Goal: Task Accomplishment & Management: Use online tool/utility

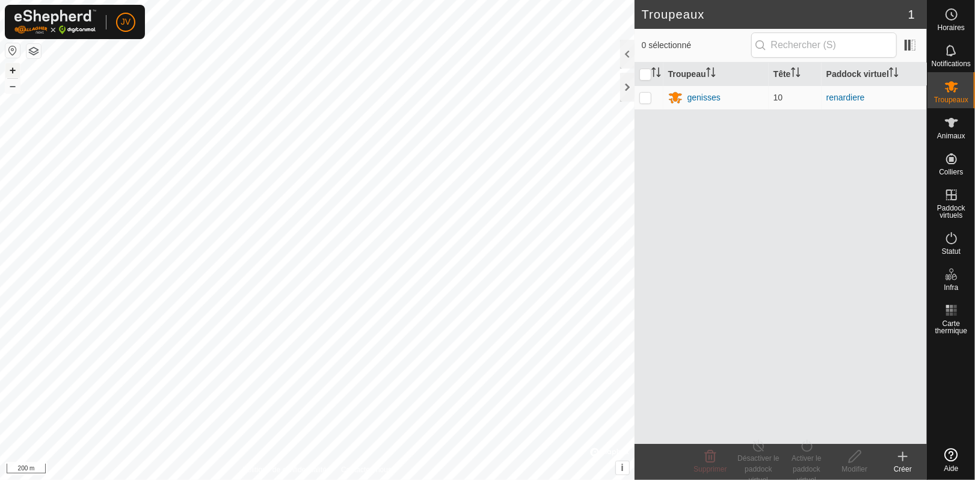
click at [14, 66] on button "+" at bounding box center [12, 70] width 14 height 14
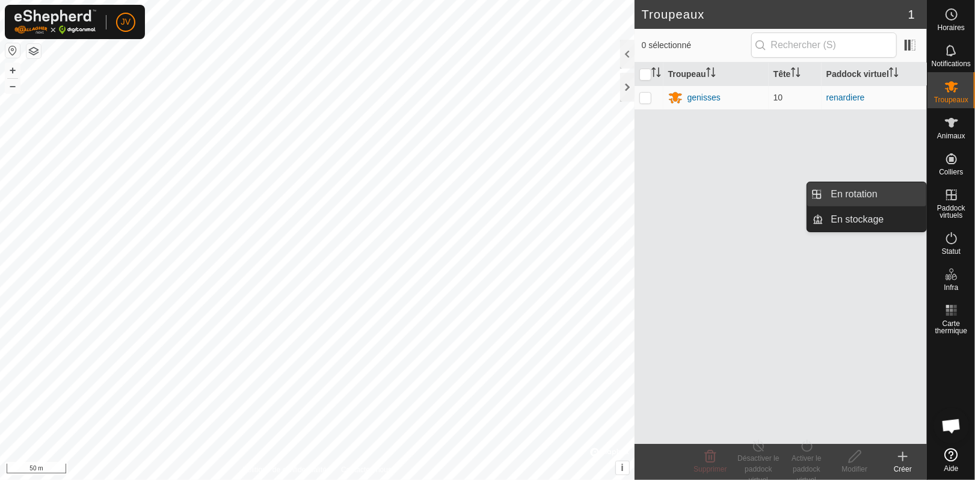
click at [843, 199] on link "En rotation" at bounding box center [875, 194] width 103 height 24
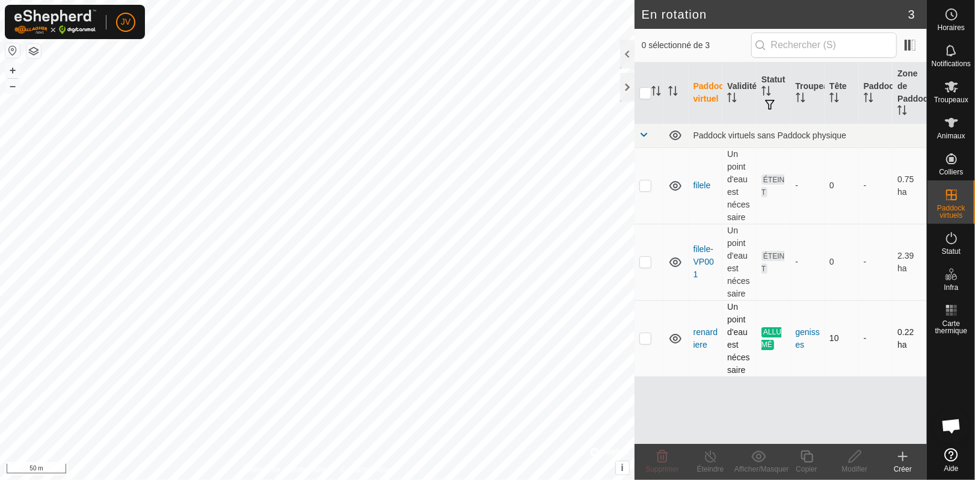
click at [651, 340] on p-tablecheckbox at bounding box center [646, 338] width 12 height 10
checkbox input "true"
click at [806, 461] on icon at bounding box center [807, 457] width 15 height 14
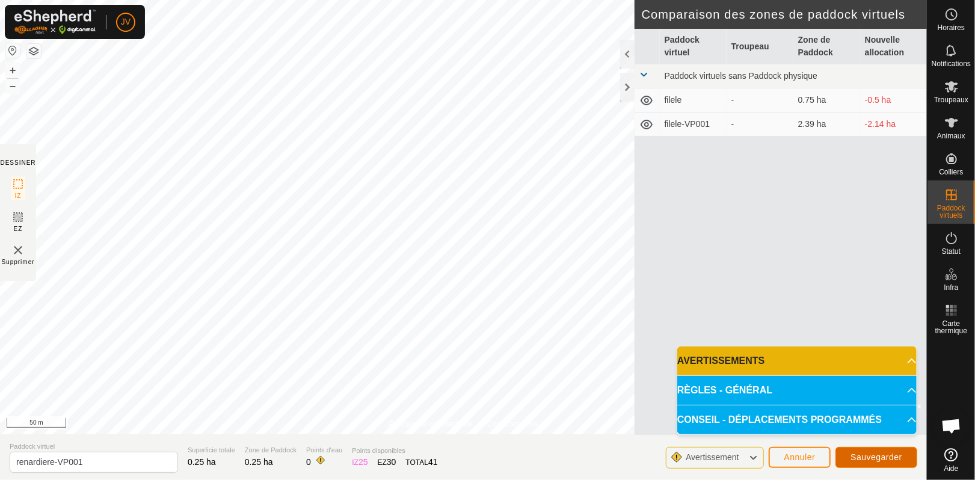
click at [889, 462] on span "Sauvegarder" at bounding box center [877, 458] width 52 height 10
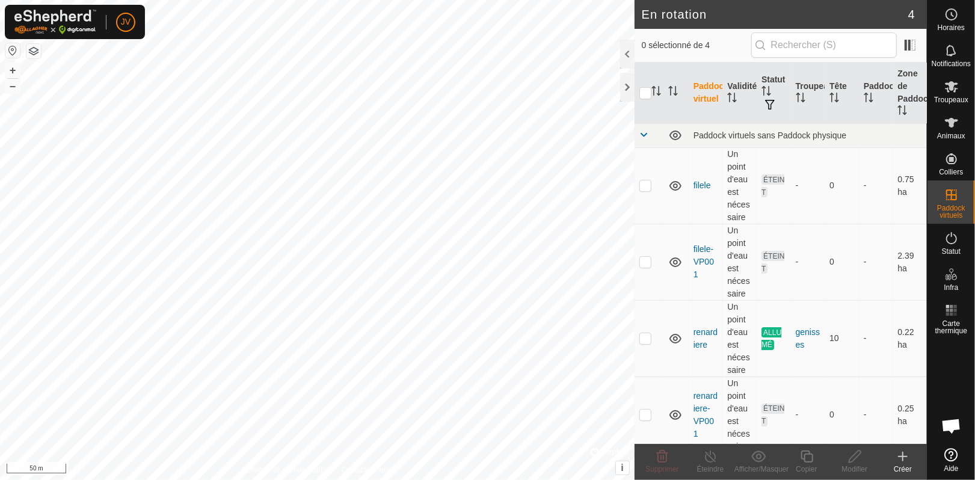
scroll to position [8, 0]
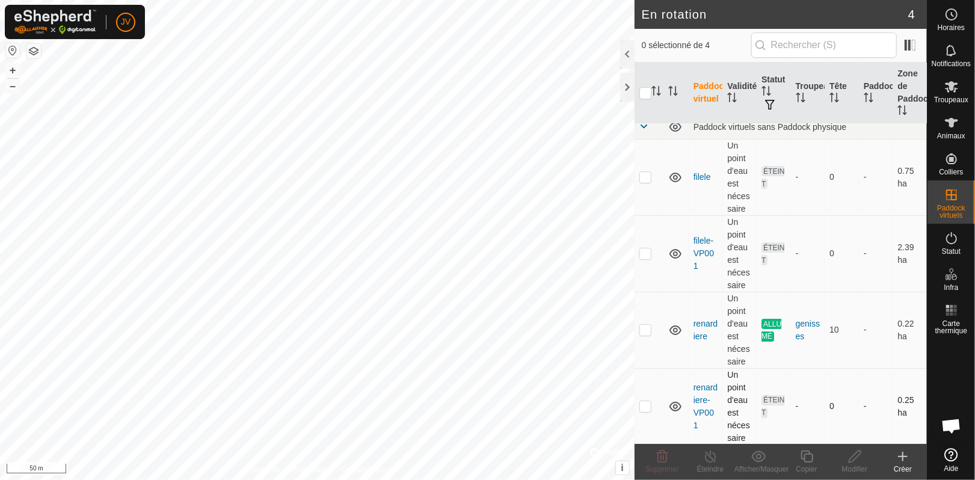
click at [647, 409] on p-checkbox at bounding box center [646, 406] width 12 height 10
checkbox input "true"
click at [649, 333] on p-checkbox at bounding box center [646, 330] width 12 height 10
checkbox input "true"
click at [646, 410] on p-checkbox at bounding box center [646, 406] width 12 height 10
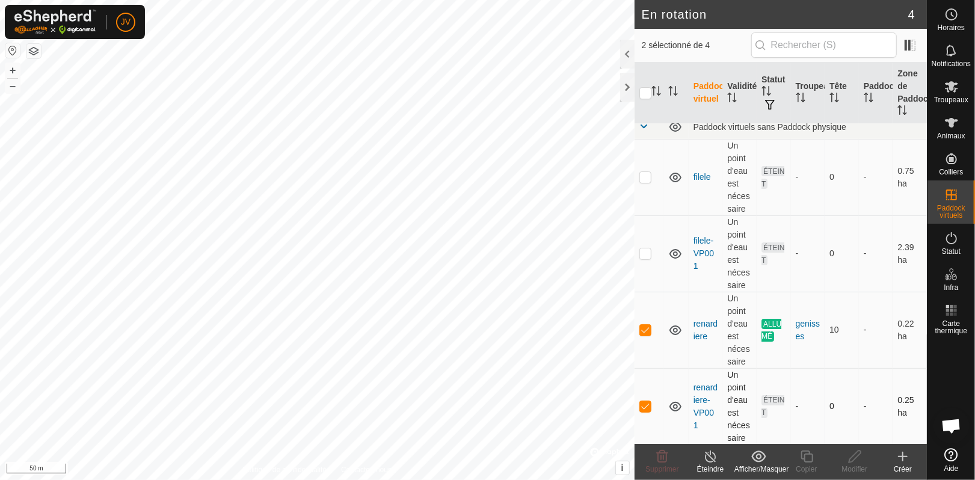
checkbox input "false"
click at [713, 459] on icon at bounding box center [710, 457] width 15 height 14
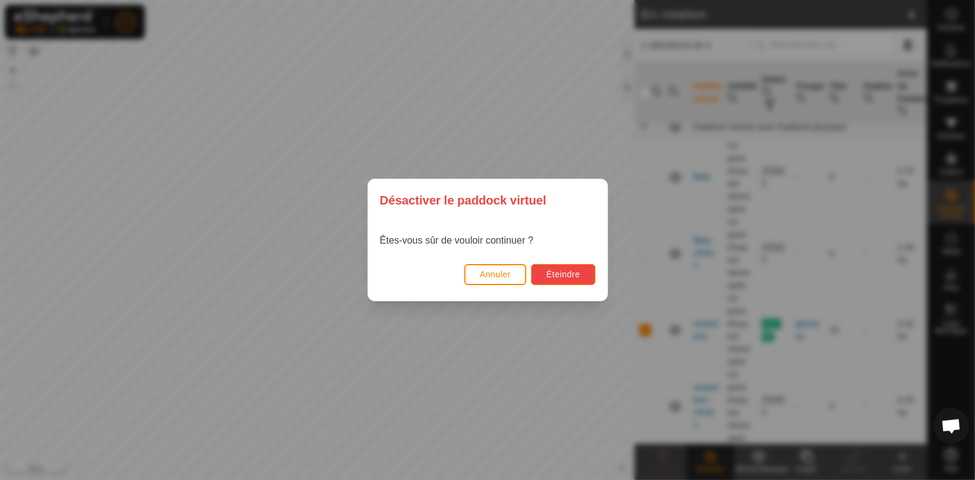
click at [573, 273] on span "Éteindre" at bounding box center [563, 275] width 34 height 10
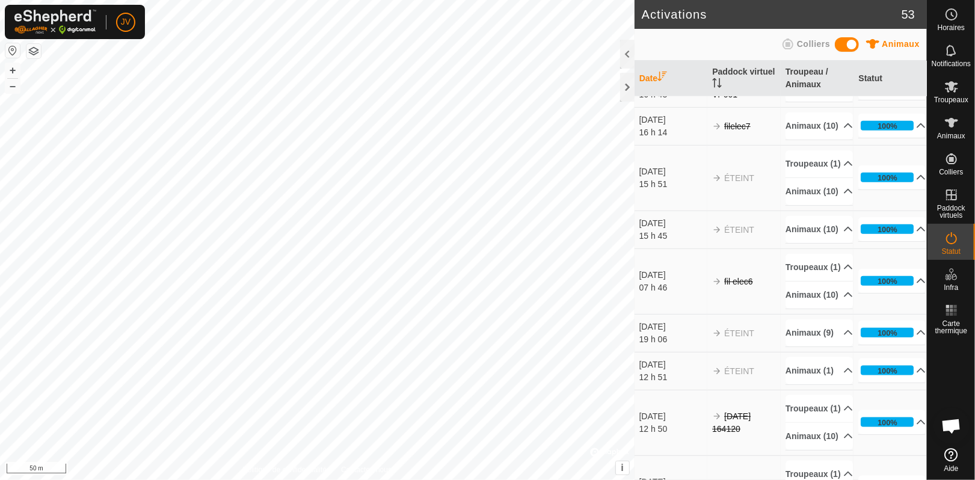
scroll to position [805, 0]
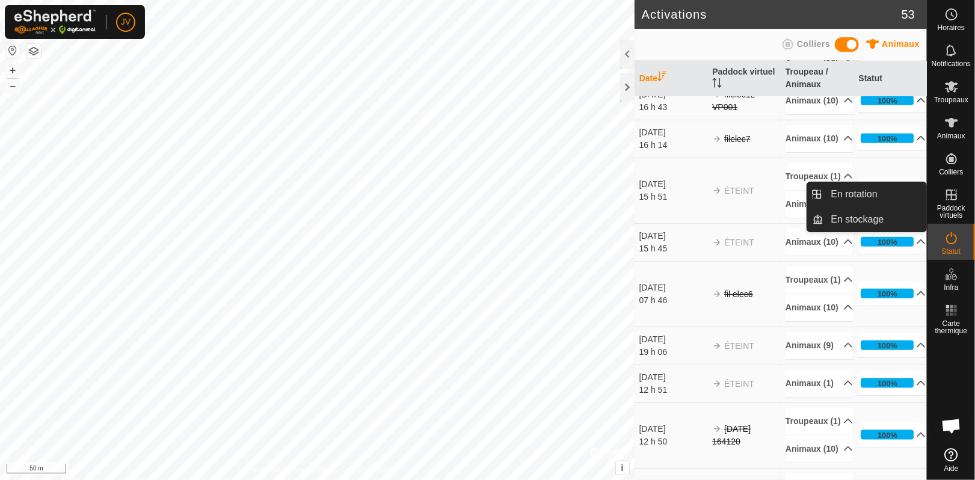
click at [957, 206] on span "Paddock virtuels" at bounding box center [952, 212] width 42 height 14
click at [869, 199] on link "En rotation" at bounding box center [875, 194] width 103 height 24
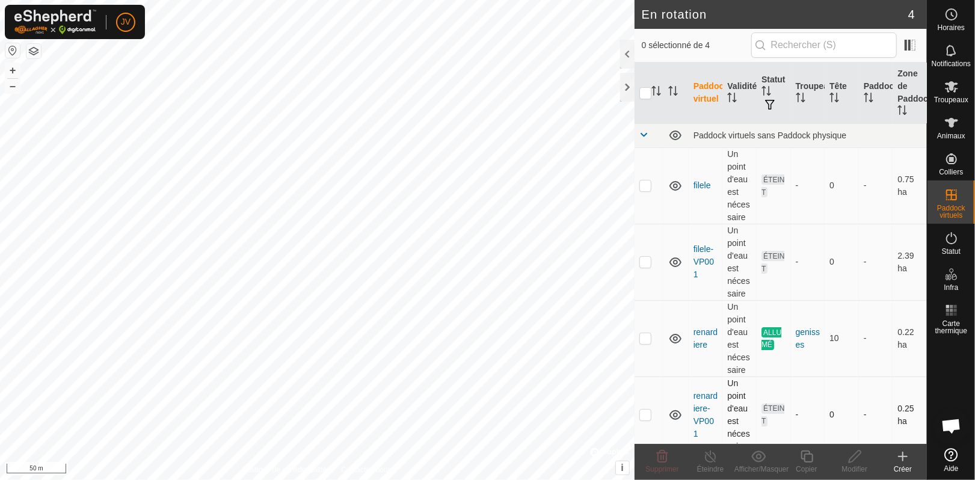
click at [645, 416] on p-checkbox at bounding box center [646, 415] width 12 height 10
checkbox input "true"
click at [951, 114] on es-animals-svg-icon at bounding box center [952, 122] width 22 height 19
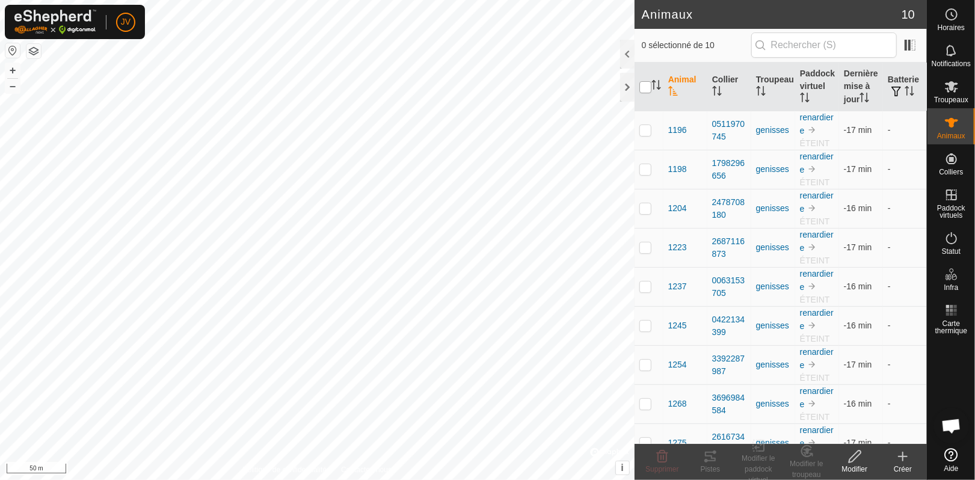
click at [647, 86] on input "checkbox" at bounding box center [646, 87] width 12 height 12
checkbox input "true"
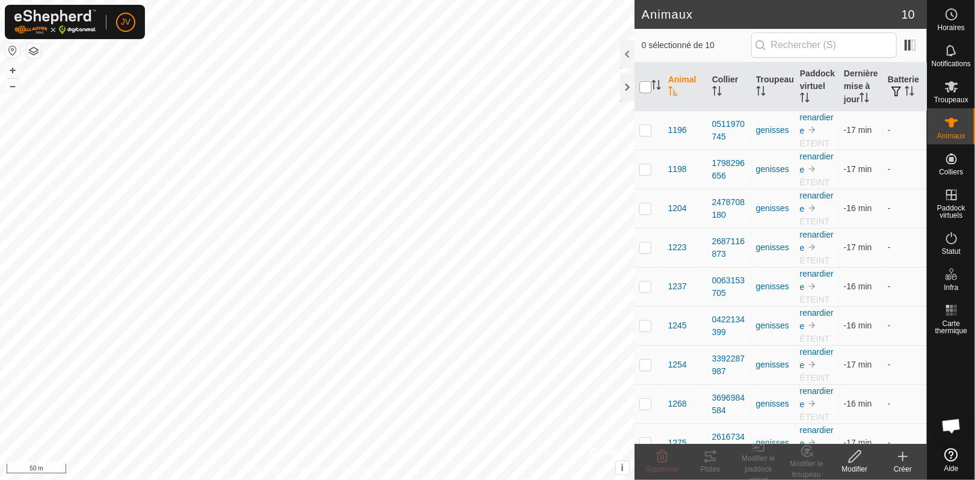
checkbox input "true"
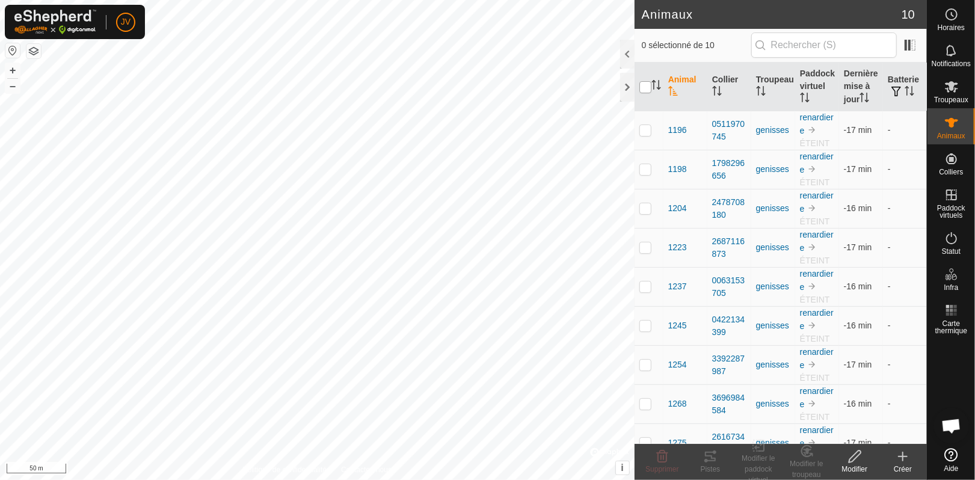
checkbox input "true"
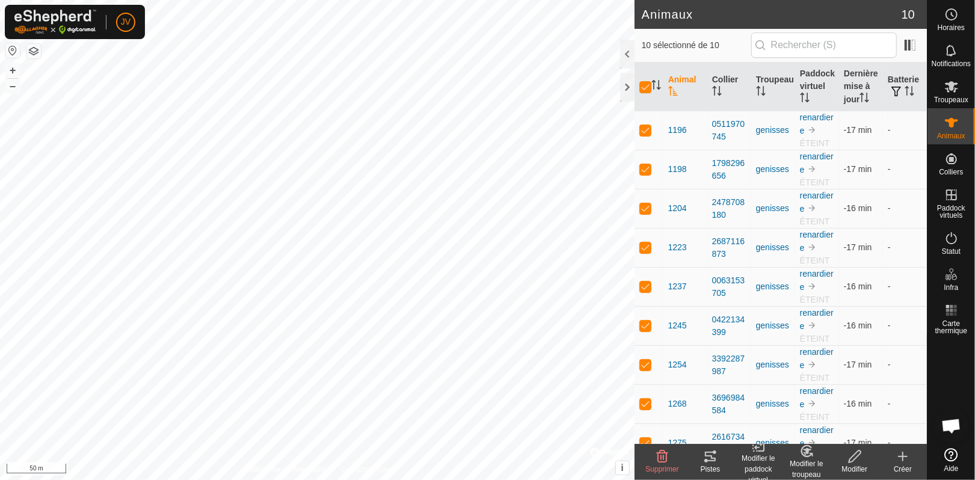
click at [752, 463] on div "Modifier le paddock virtuel" at bounding box center [759, 469] width 48 height 32
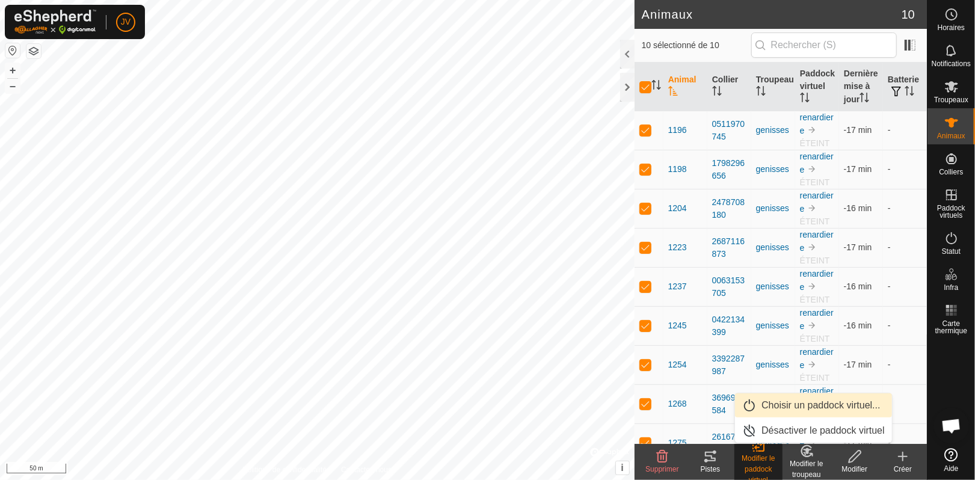
click at [778, 407] on link "Choisir un paddock virtuel..." at bounding box center [813, 406] width 157 height 24
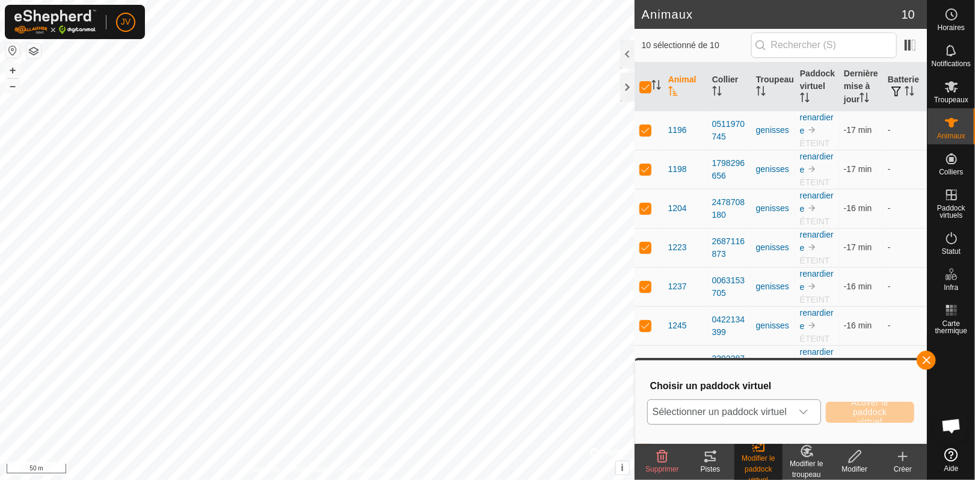
click at [797, 411] on div "dropdown trigger" at bounding box center [804, 412] width 24 height 24
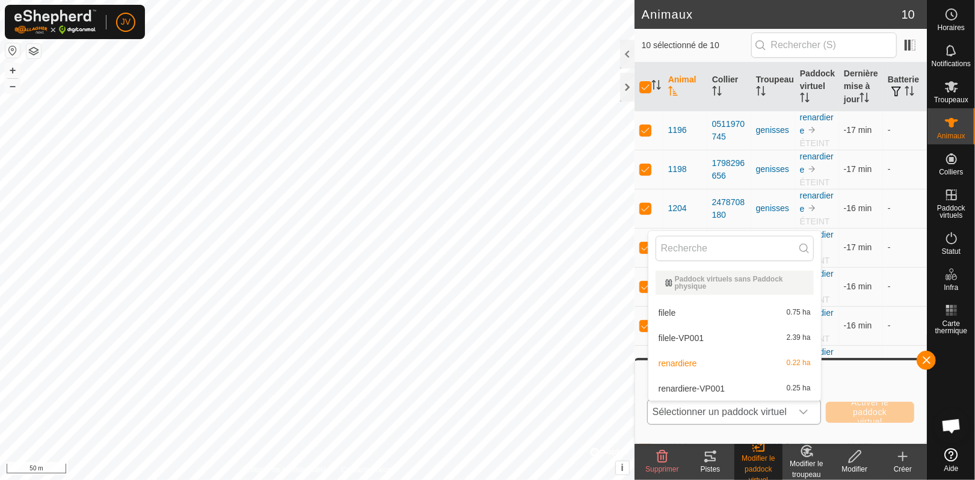
click at [791, 388] on li "renardiere-VP001 0.25 ha" at bounding box center [735, 389] width 173 height 24
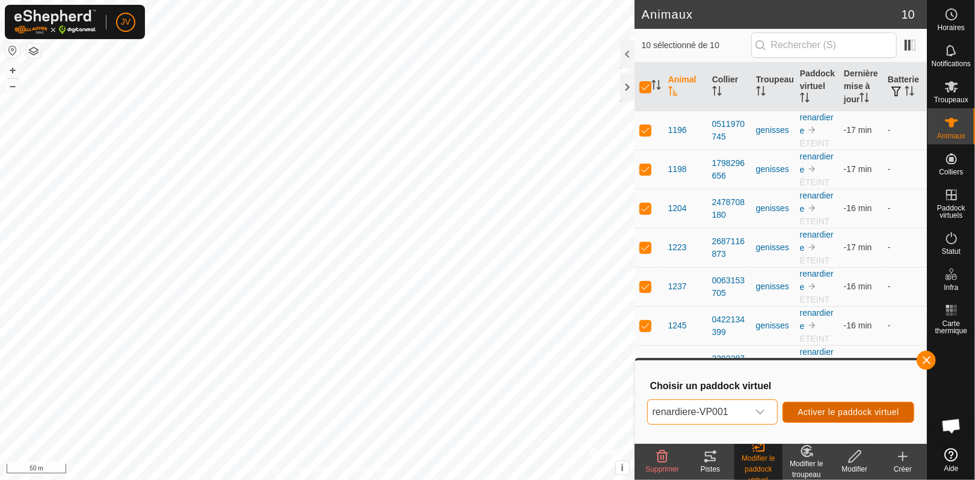
click at [835, 413] on span "Activer le paddock virtuel" at bounding box center [849, 412] width 102 height 10
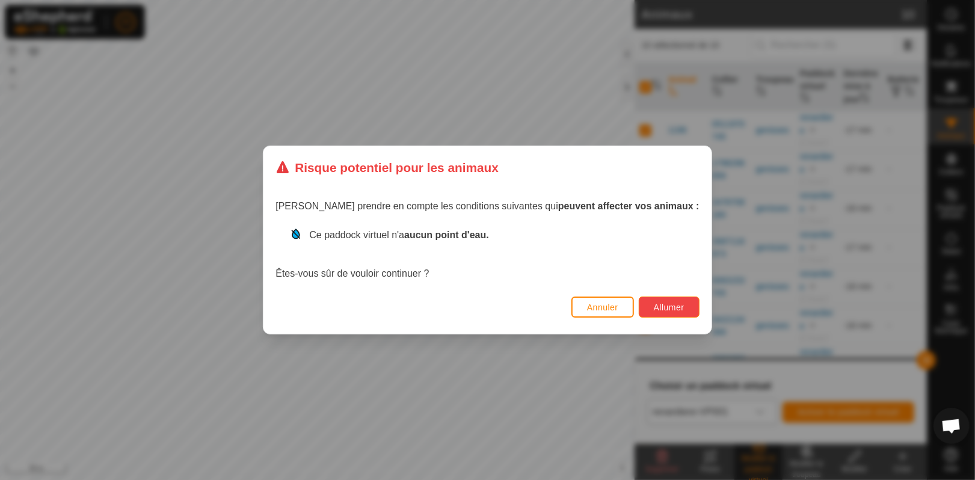
click at [639, 305] on button "Allumer" at bounding box center [669, 307] width 61 height 21
